Goal: Task Accomplishment & Management: Complete application form

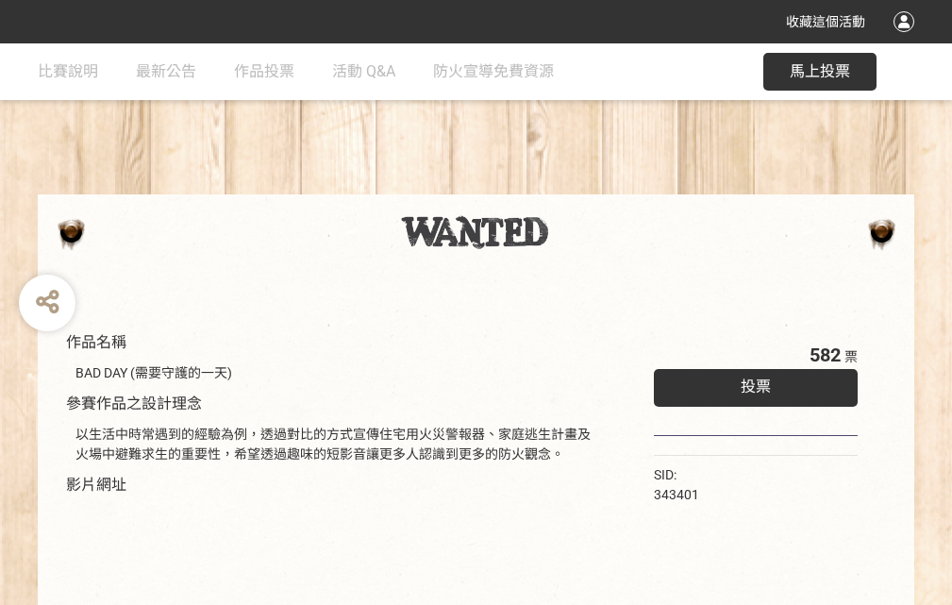
click at [907, 40] on div "收藏這個活動" at bounding box center [476, 21] width 952 height 43
click at [590, 186] on div "作品名稱 BAD DAY (需要守護的一天) 參賽作品之設計理念 以生活中時常遇到的經驗為例，透過對比的方式宣傳住宅用火災警報器、家庭逃生計畫及火場中避難求生…" at bounding box center [476, 440] width 952 height 794
click at [751, 382] on span "投票" at bounding box center [756, 386] width 30 height 18
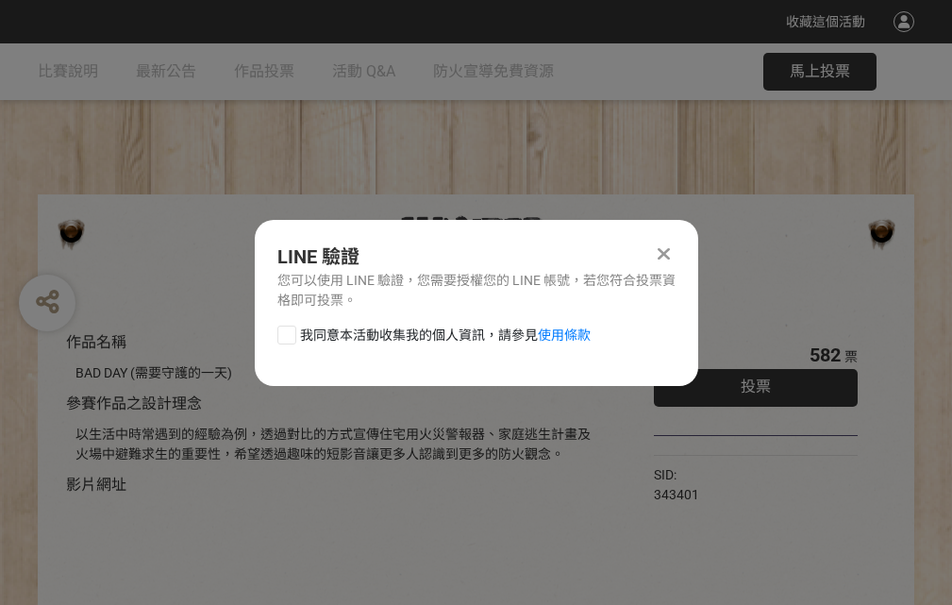
click at [285, 331] on div at bounding box center [286, 335] width 19 height 19
checkbox input "true"
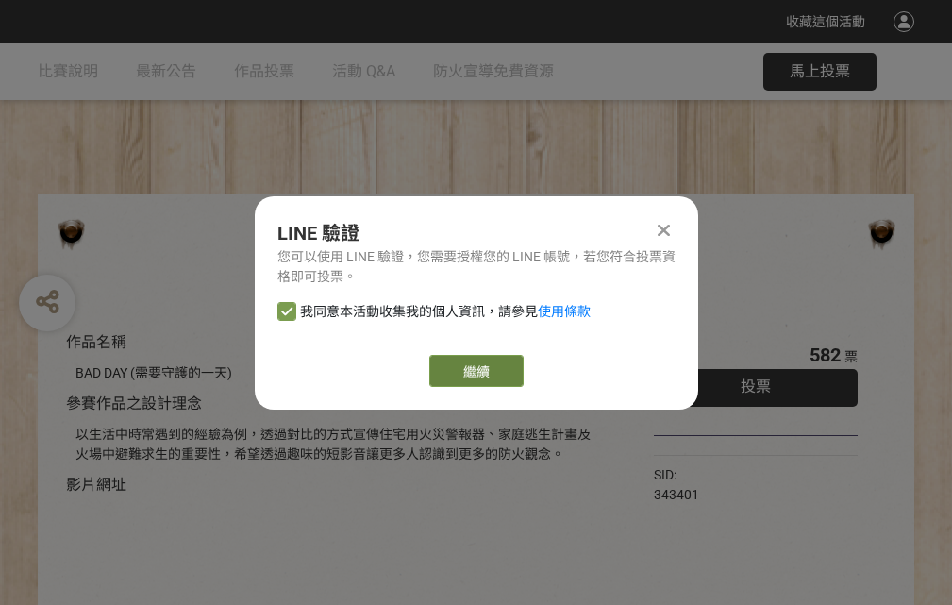
click at [475, 371] on link "繼續" at bounding box center [476, 371] width 94 height 32
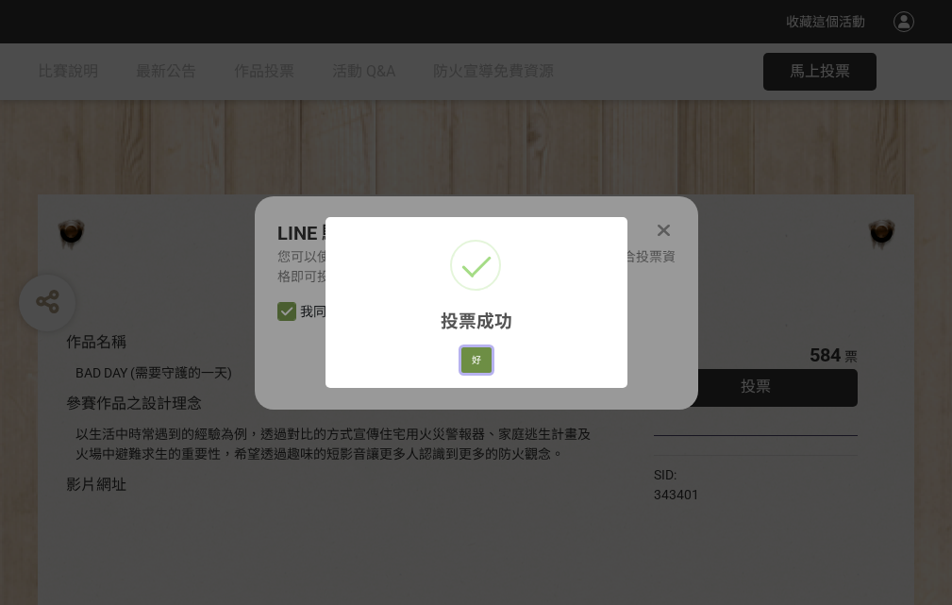
click at [471, 357] on button "好" at bounding box center [476, 360] width 30 height 26
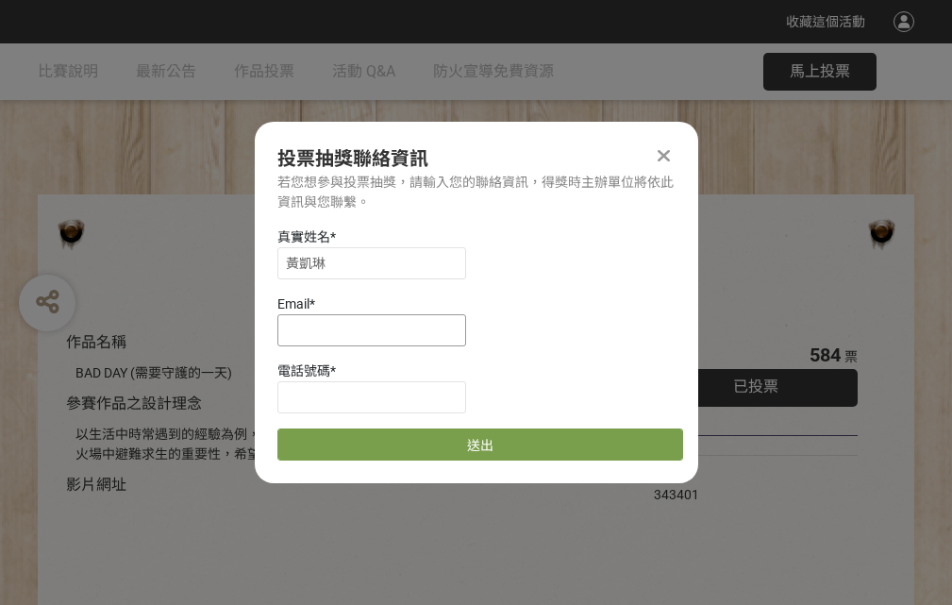
click at [377, 329] on input at bounding box center [371, 330] width 189 height 32
type input "[EMAIL_ADDRESS][DOMAIN_NAME]"
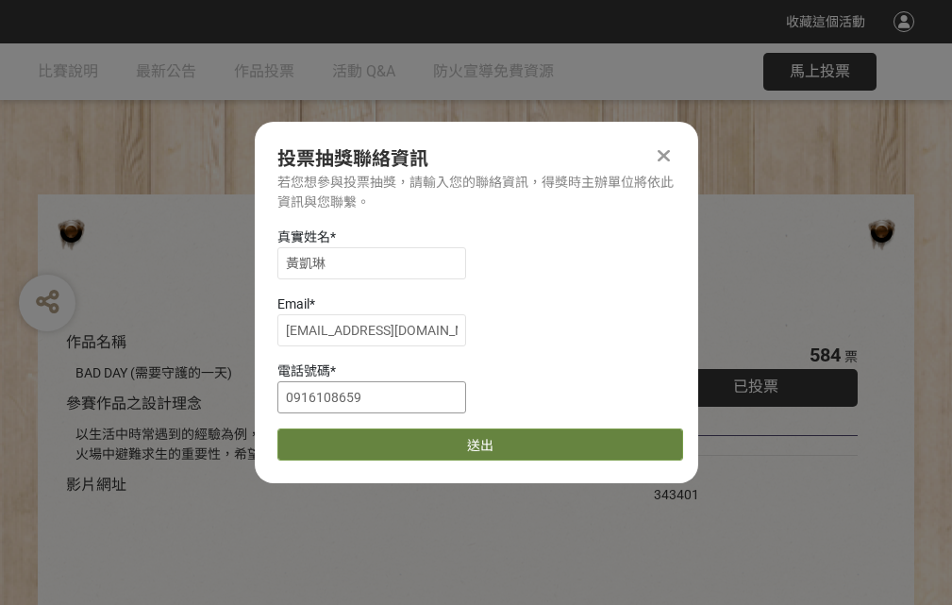
type input "0916108659"
click at [331, 438] on button "送出" at bounding box center [480, 444] width 406 height 32
